Goal: Information Seeking & Learning: Learn about a topic

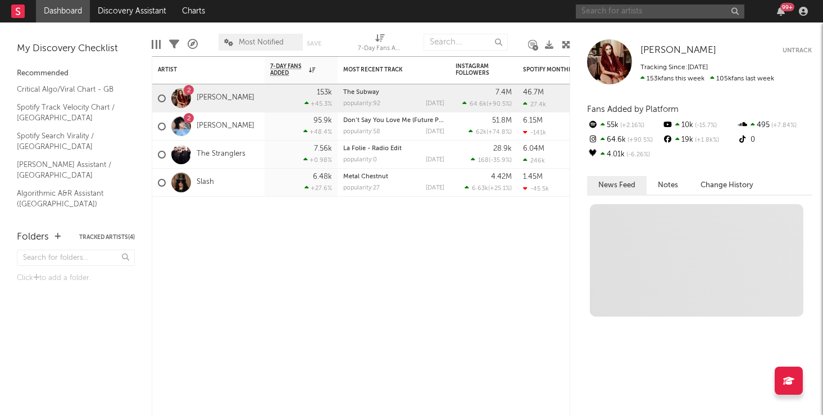
click at [598, 14] on input "text" at bounding box center [660, 11] width 169 height 14
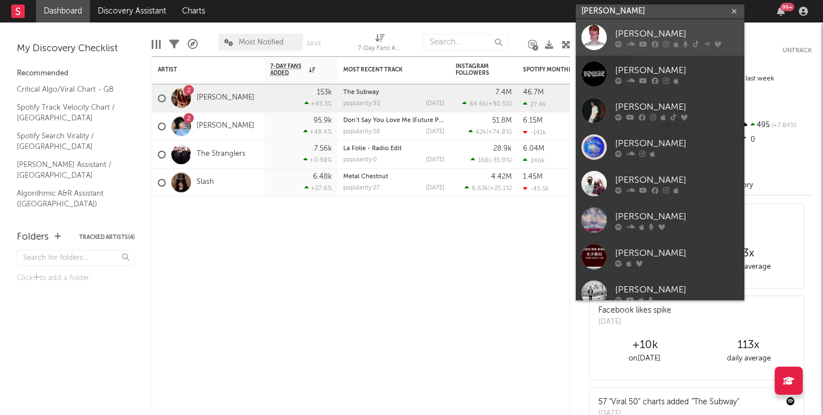
type input "[PERSON_NAME]"
click at [652, 32] on div "[PERSON_NAME]" at bounding box center [677, 33] width 124 height 13
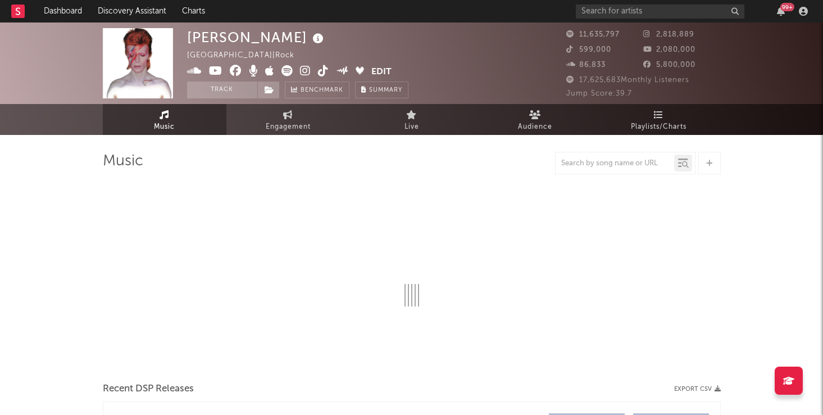
select select "6m"
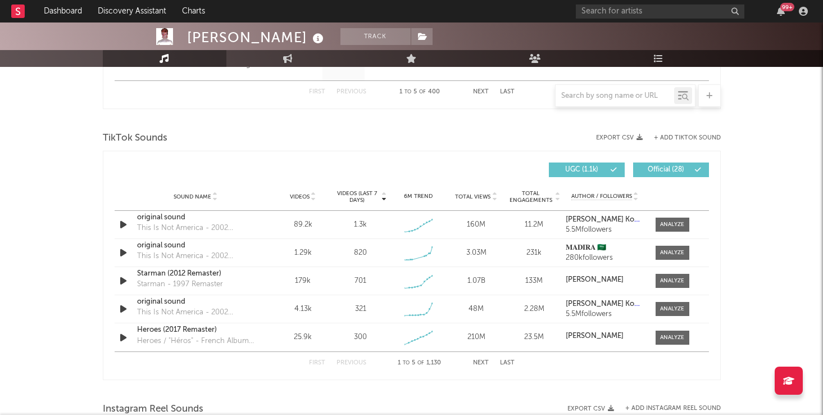
scroll to position [724, 0]
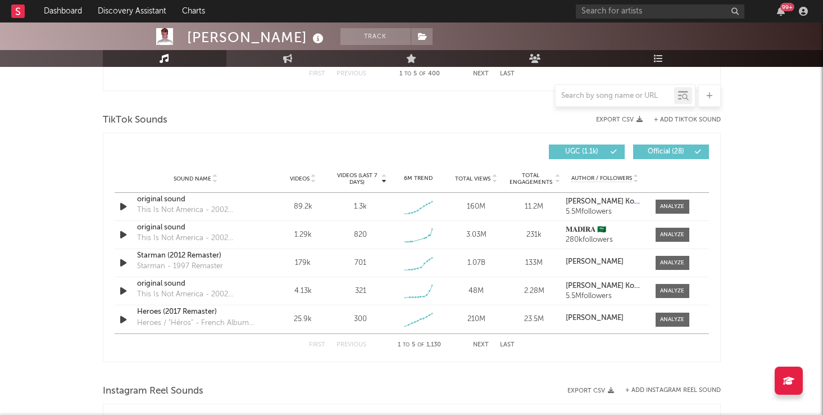
click at [313, 181] on icon at bounding box center [314, 181] width 6 height 4
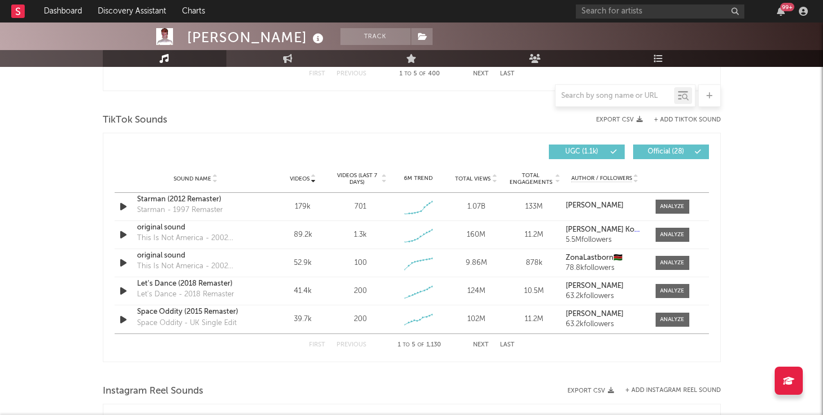
click at [313, 176] on icon at bounding box center [314, 176] width 6 height 4
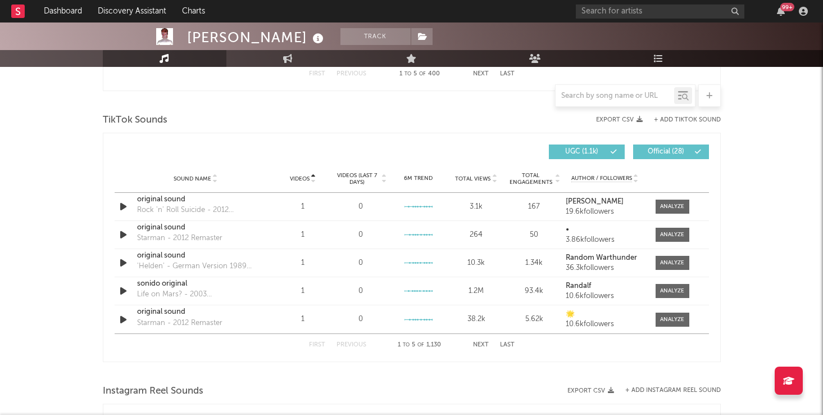
click at [314, 181] on icon at bounding box center [314, 181] width 6 height 4
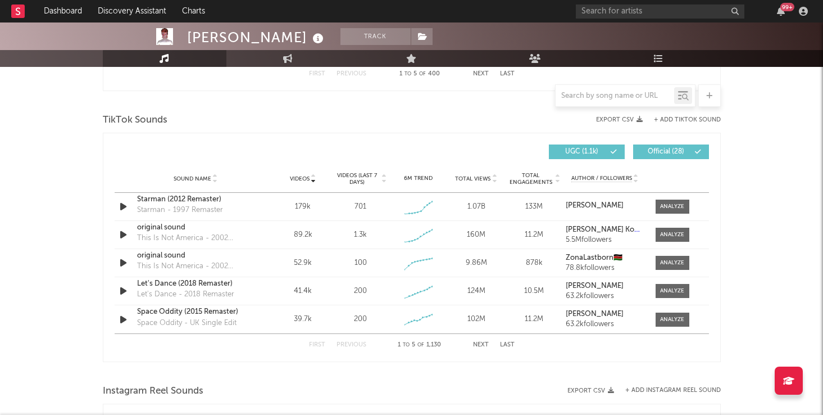
click at [384, 181] on icon at bounding box center [384, 181] width 6 height 4
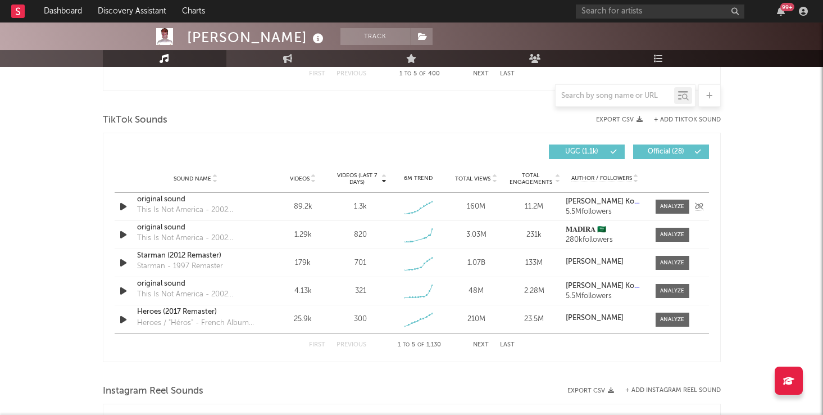
click at [167, 200] on div "original sound" at bounding box center [195, 199] width 117 height 11
